Goal: Use online tool/utility: Utilize a website feature to perform a specific function

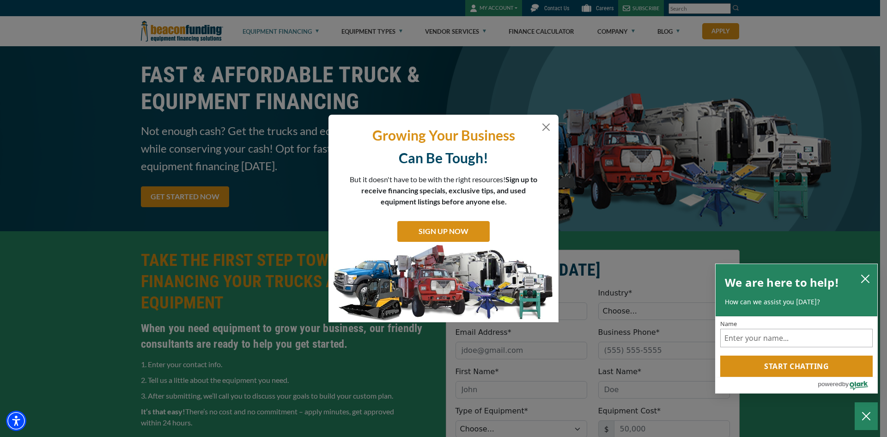
click at [555, 125] on div "Growing Your Business Can Be Tough! But it doesn't have to be with the right re…" at bounding box center [444, 219] width 230 height 208
click at [548, 128] on button "Close" at bounding box center [546, 127] width 11 height 11
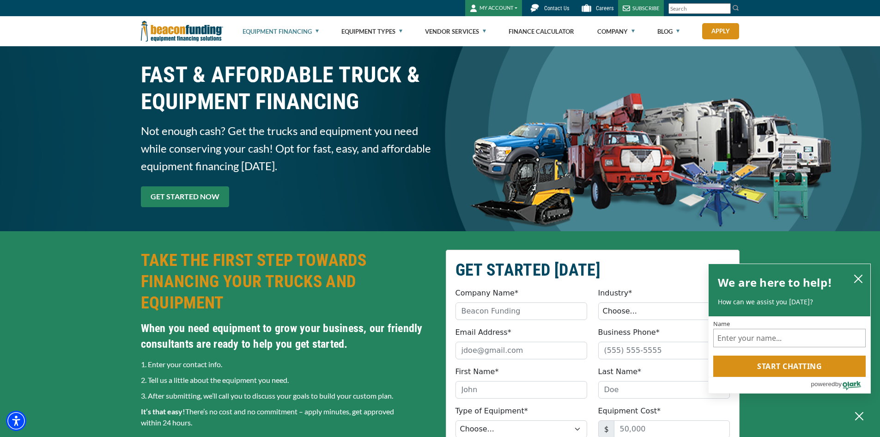
click at [183, 189] on link "GET STARTED NOW" at bounding box center [185, 196] width 88 height 21
click at [549, 34] on link "Finance Calculator" at bounding box center [542, 32] width 66 height 30
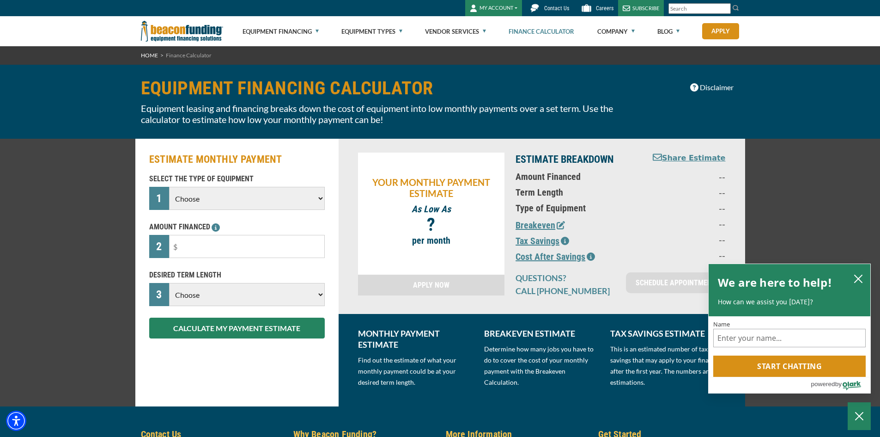
click at [310, 205] on select "Choose Backhoe Boom/Bucket Truck Chipper Commercial Mower Crane DTG/DTF Printin…" at bounding box center [246, 198] width 155 height 23
select select "2"
click at [169, 187] on select "Choose Backhoe Boom/Bucket Truck Chipper Commercial Mower Crane DTG/DTF Printin…" at bounding box center [246, 198] width 155 height 23
click at [263, 251] on input "text" at bounding box center [246, 246] width 155 height 23
drag, startPoint x: 263, startPoint y: 251, endPoint x: 67, endPoint y: 252, distance: 195.5
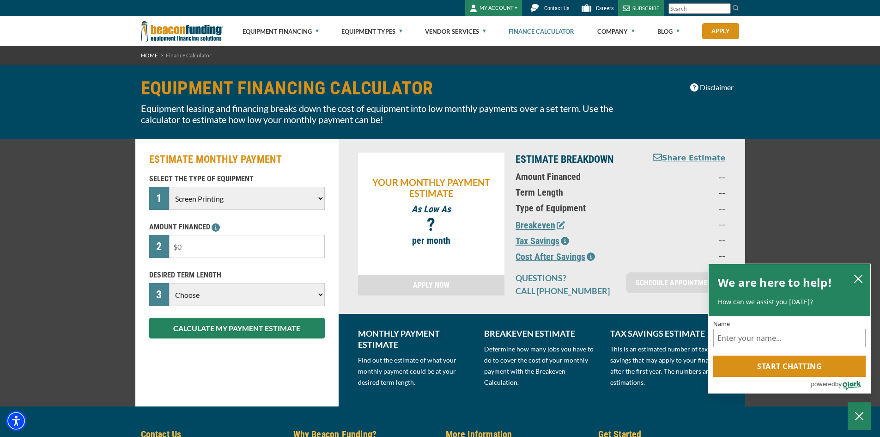
click at [40, 245] on div "ESTIMATE MONTHLY PAYMENT SELECT THE TYPE OF EQUIPMENT 1 Choose Backhoe Boom/Buc…" at bounding box center [440, 273] width 880 height 268
type input "$80,000"
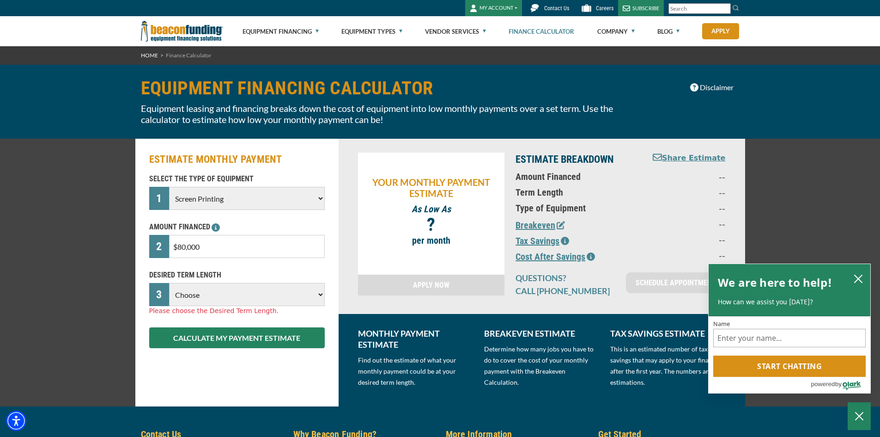
click at [304, 301] on select "Choose 36 Months 48 Months 60 Months" at bounding box center [246, 294] width 155 height 23
select select "60"
click at [169, 283] on select "Choose 36 Months 48 Months 60 Months" at bounding box center [246, 294] width 155 height 23
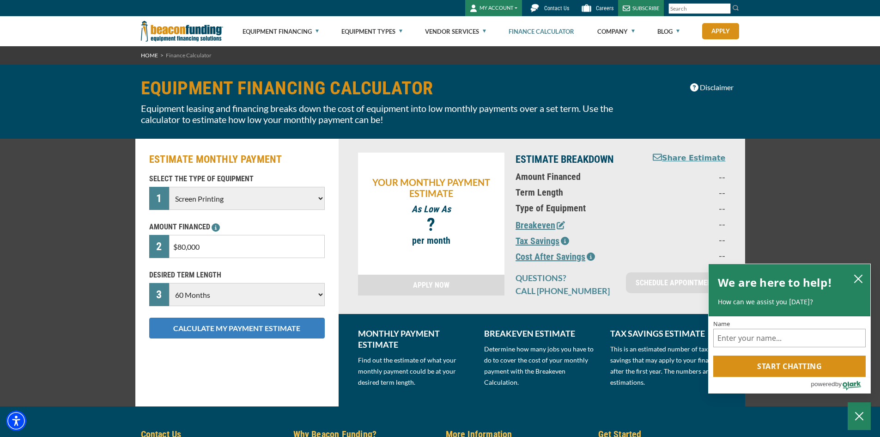
click at [247, 327] on button "CALCULATE MY PAYMENT ESTIMATE" at bounding box center [237, 328] width 176 height 21
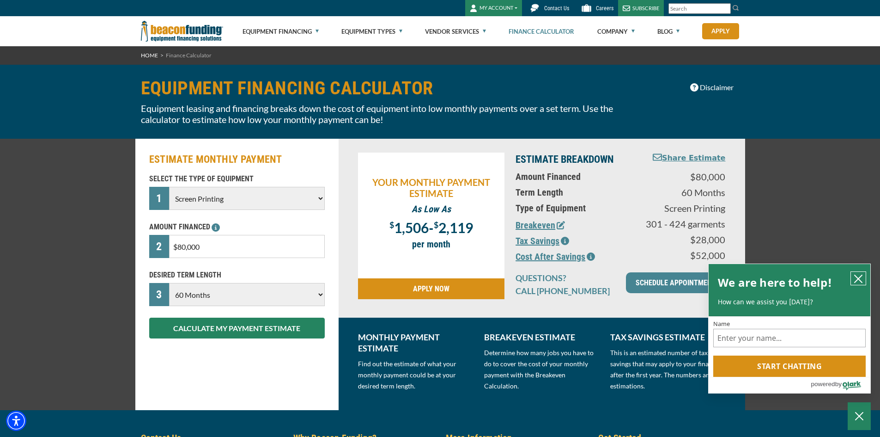
click at [858, 275] on icon "close chatbox" at bounding box center [858, 278] width 9 height 9
